Goal: Task Accomplishment & Management: Manage account settings

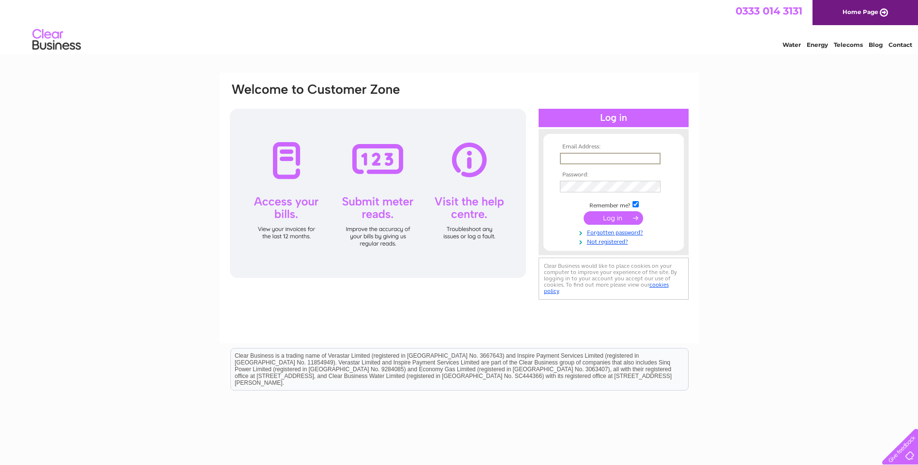
click at [604, 155] on input "text" at bounding box center [610, 159] width 101 height 12
type input "jmarshallt@aol.com"
click at [613, 216] on input "submit" at bounding box center [614, 217] width 60 height 14
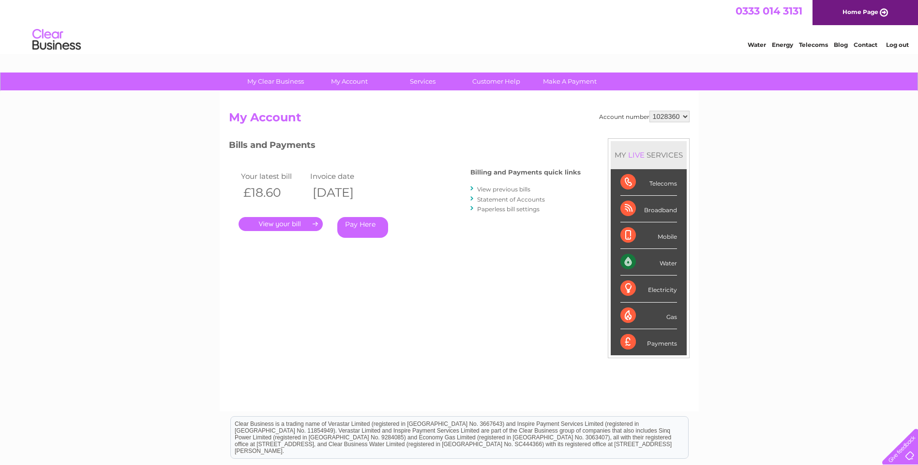
click at [286, 226] on link "." at bounding box center [281, 224] width 84 height 14
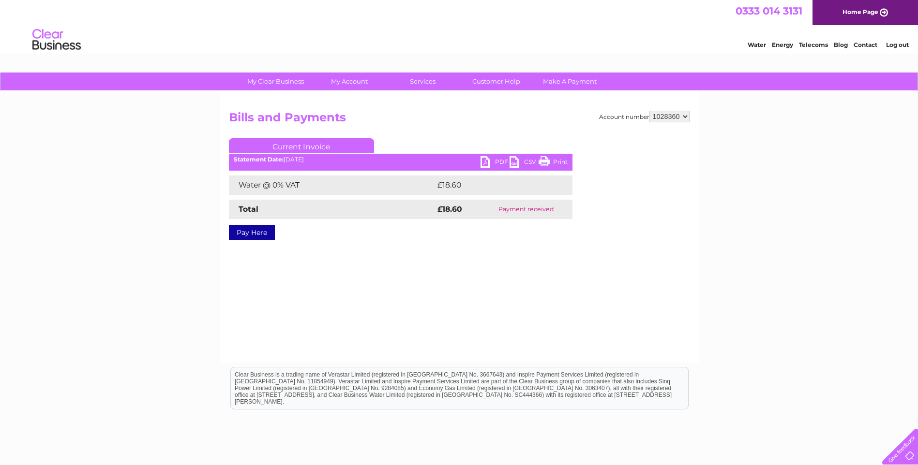
click at [498, 161] on link "PDF" at bounding box center [494, 163] width 29 height 14
click at [904, 46] on link "Log out" at bounding box center [897, 44] width 23 height 7
